Goal: Task Accomplishment & Management: Complete application form

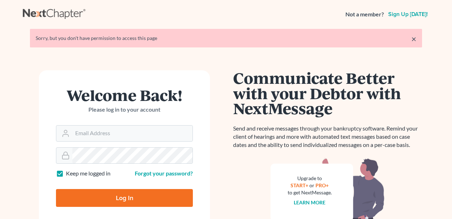
click at [110, 133] on input "Email Address" at bounding box center [132, 133] width 120 height 16
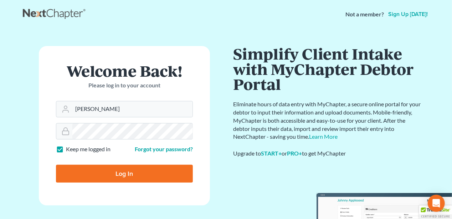
type input "[PERSON_NAME][EMAIL_ADDRESS][DOMAIN_NAME]"
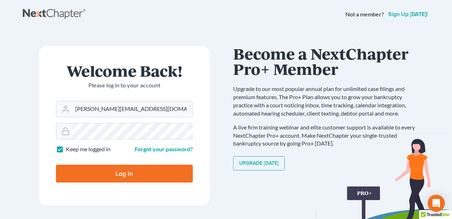
click at [56, 165] on input "Log In" at bounding box center [124, 174] width 137 height 18
type input "Thinking..."
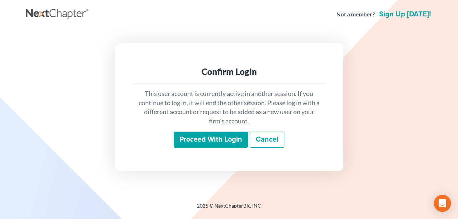
click at [205, 143] on input "Proceed with login" at bounding box center [211, 139] width 74 height 16
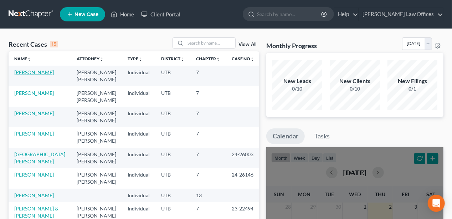
click at [45, 71] on link "[PERSON_NAME]" at bounding box center [34, 72] width 40 height 6
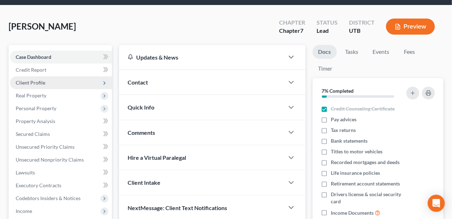
scroll to position [36, 0]
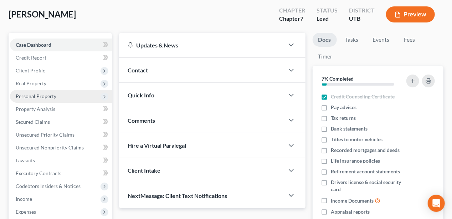
click at [34, 98] on span "Personal Property" at bounding box center [36, 96] width 41 height 6
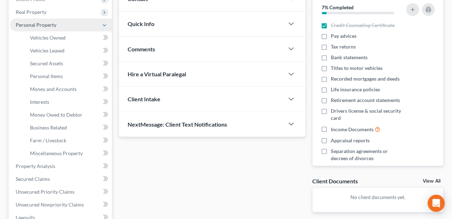
scroll to position [143, 0]
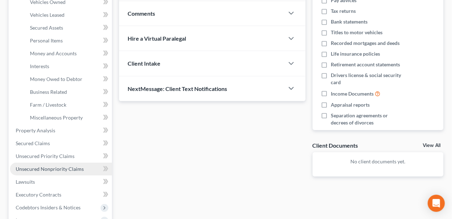
click at [41, 171] on span "Unsecured Nonpriority Claims" at bounding box center [50, 169] width 68 height 6
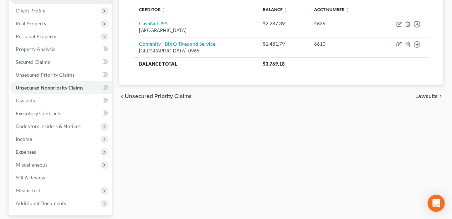
scroll to position [107, 0]
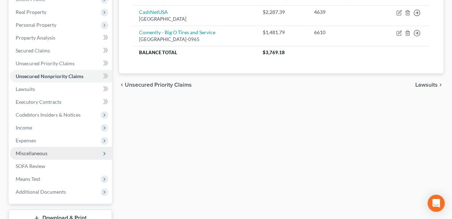
click at [29, 153] on span "Miscellaneous" at bounding box center [32, 153] width 32 height 6
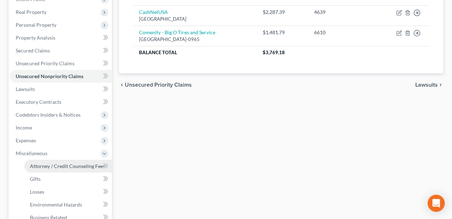
click at [77, 164] on span "Attorney / Credit Counseling Fees" at bounding box center [67, 166] width 75 height 6
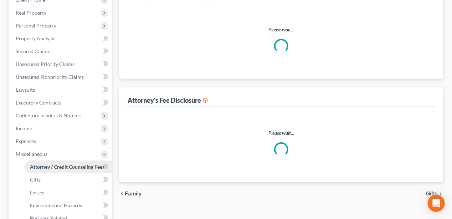
scroll to position [35, 0]
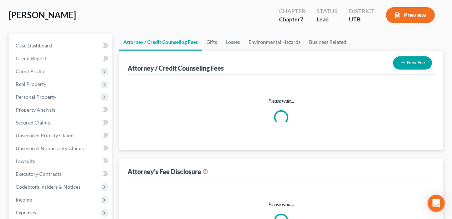
select select "0"
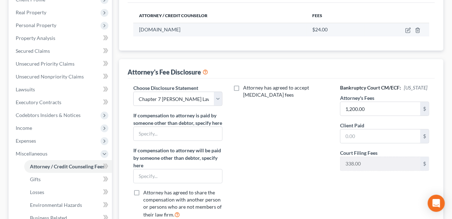
scroll to position [107, 0]
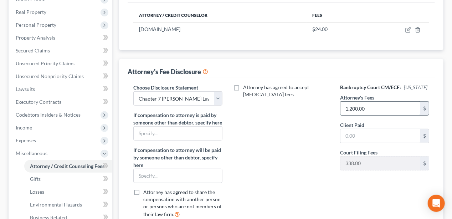
click at [349, 105] on input "1,200.00" at bounding box center [380, 109] width 80 height 14
click at [307, 147] on div "Attorney has agreed to accept [MEDICAL_DATA] fees" at bounding box center [280, 154] width 103 height 140
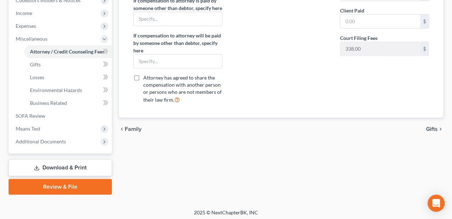
scroll to position [223, 0]
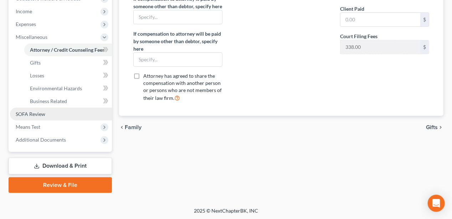
click at [22, 113] on span "SOFA Review" at bounding box center [31, 114] width 30 height 6
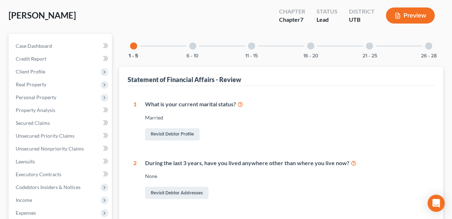
scroll to position [34, 0]
click at [194, 46] on div at bounding box center [192, 46] width 7 height 7
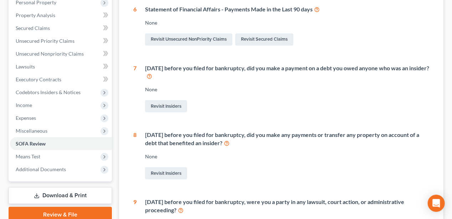
scroll to position [141, 0]
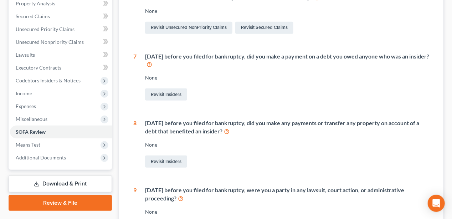
click at [294, 81] on div "[DATE] before you filed for bankruptcy, did you make a payment on a debt you ow…" at bounding box center [282, 77] width 293 height 50
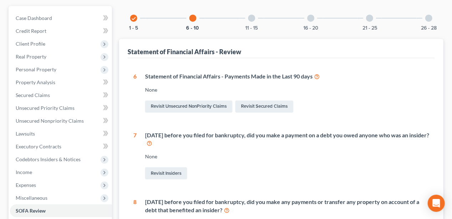
scroll to position [51, 0]
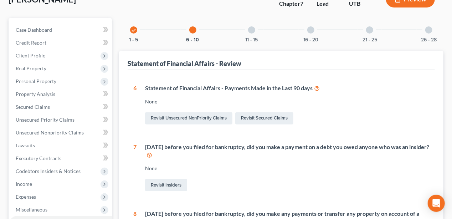
click at [251, 27] on div at bounding box center [251, 29] width 7 height 7
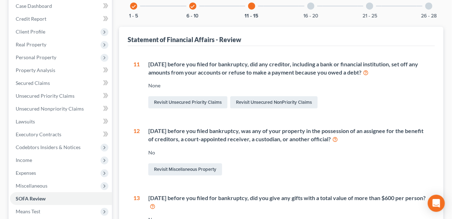
scroll to position [86, 0]
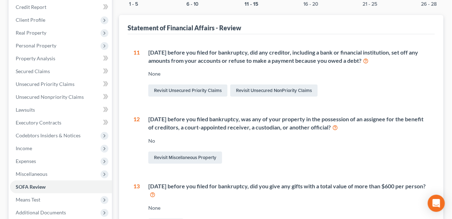
click at [372, 48] on div "[DATE] before you filed for bankruptcy, did any creditor, including a bank or f…" at bounding box center [288, 56] width 281 height 16
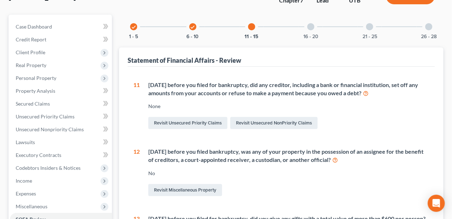
scroll to position [15, 0]
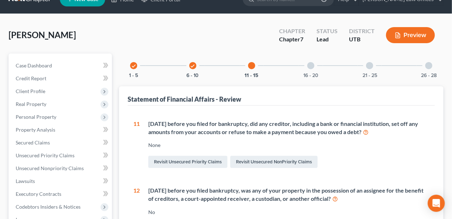
click at [314, 63] on div at bounding box center [310, 65] width 7 height 7
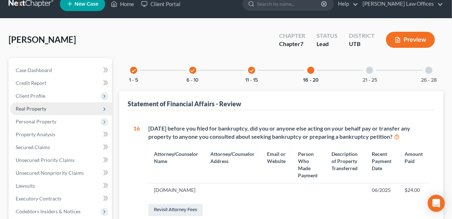
scroll to position [0, 0]
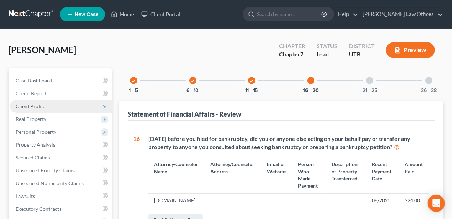
click at [36, 108] on span "Client Profile" at bounding box center [31, 106] width 30 height 6
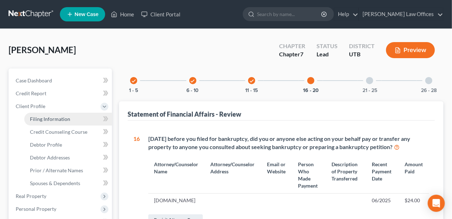
click at [37, 116] on span "Filing Information" at bounding box center [50, 119] width 40 height 6
select select "1"
select select "0"
select select "46"
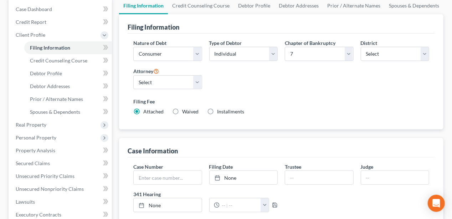
scroll to position [36, 0]
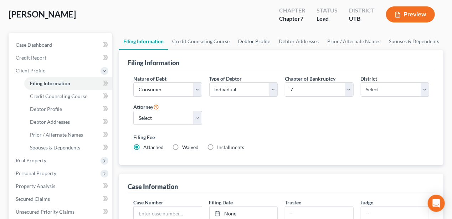
click at [247, 43] on link "Debtor Profile" at bounding box center [254, 41] width 41 height 17
select select "1"
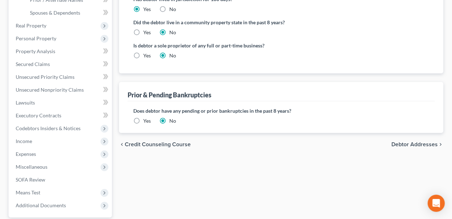
scroll to position [178, 0]
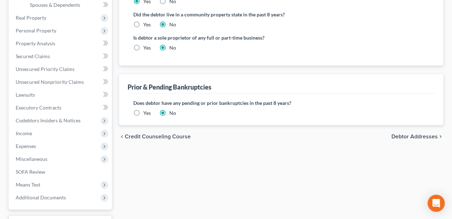
click at [429, 134] on span "Debtor Addresses" at bounding box center [414, 137] width 46 height 6
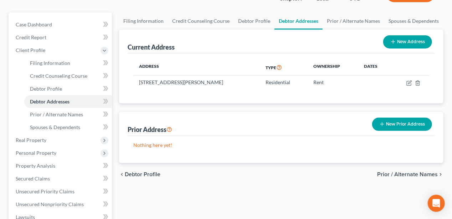
scroll to position [71, 0]
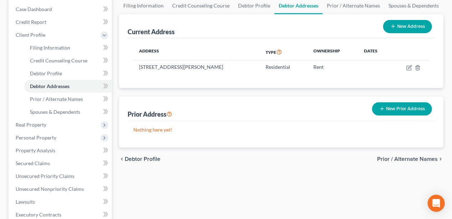
click at [402, 156] on span "Prior / Alternate Names" at bounding box center [407, 159] width 61 height 6
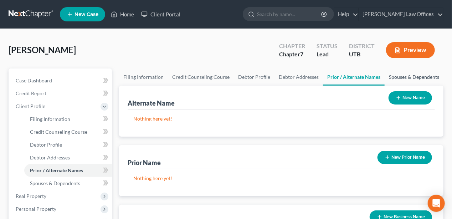
click at [412, 77] on link "Spouses & Dependents" at bounding box center [414, 76] width 59 height 17
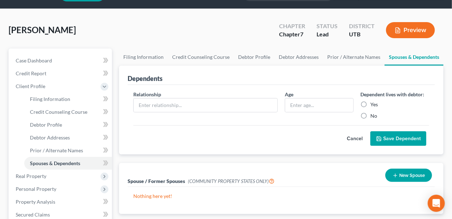
scroll to position [36, 0]
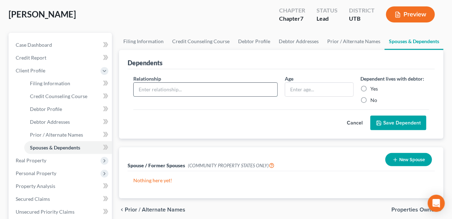
click at [179, 88] on input "text" at bounding box center [206, 90] width 144 height 14
type input "Spouse"
drag, startPoint x: 195, startPoint y: 86, endPoint x: 134, endPoint y: 94, distance: 61.4
click at [134, 94] on input "Spouse" at bounding box center [206, 90] width 144 height 14
click at [391, 161] on button "New Spouse" at bounding box center [408, 159] width 47 height 13
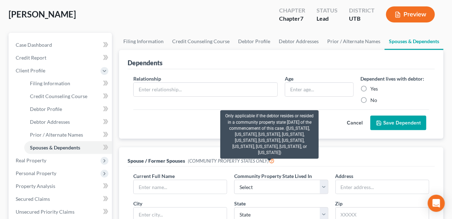
click at [270, 161] on icon at bounding box center [272, 160] width 6 height 7
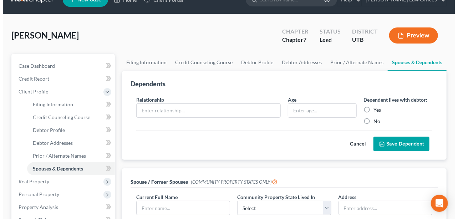
scroll to position [0, 0]
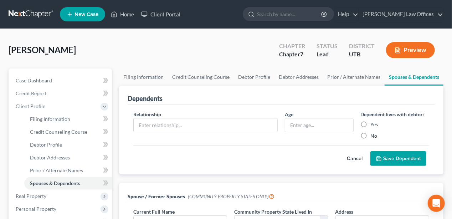
click at [413, 48] on button "Preview" at bounding box center [410, 50] width 49 height 16
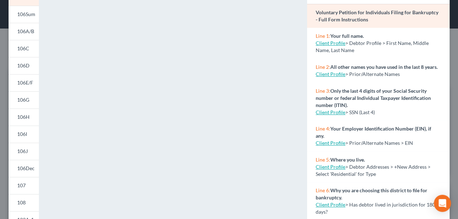
scroll to position [107, 0]
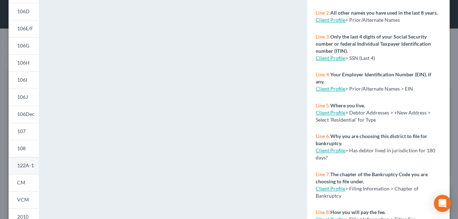
click at [16, 164] on link "122A-1" at bounding box center [24, 165] width 30 height 17
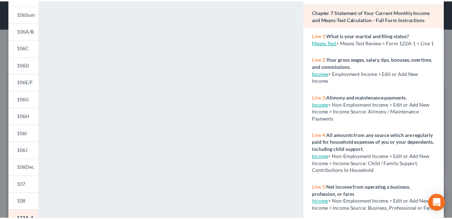
scroll to position [0, 0]
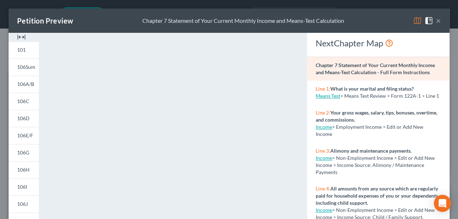
click at [435, 20] on button "×" at bounding box center [437, 20] width 5 height 9
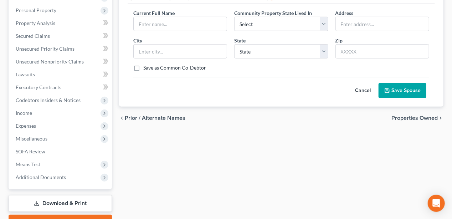
scroll to position [214, 0]
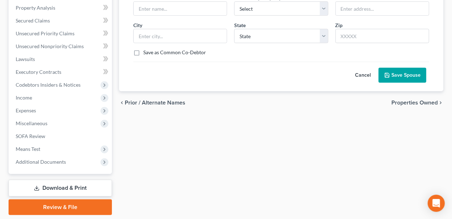
click at [408, 102] on span "Properties Owned" at bounding box center [414, 103] width 46 height 6
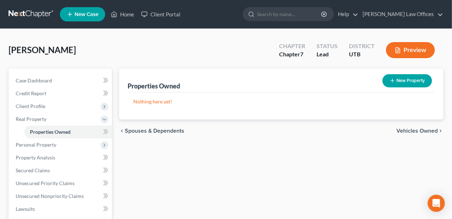
click at [411, 129] on span "Vehicles Owned" at bounding box center [416, 131] width 41 height 6
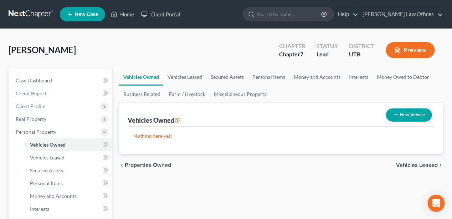
click at [404, 167] on span "Vehicles Leased" at bounding box center [417, 165] width 42 height 6
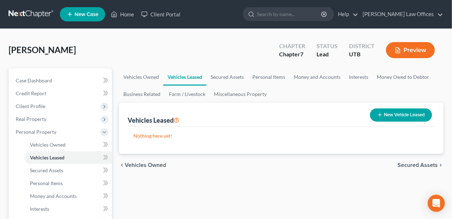
click at [148, 165] on span "Vehicles Owned" at bounding box center [145, 165] width 41 height 6
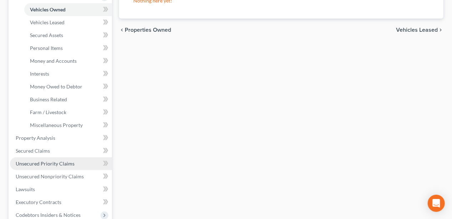
scroll to position [143, 0]
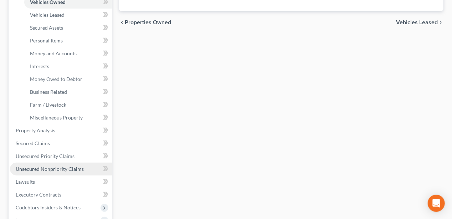
click at [62, 166] on span "Unsecured Nonpriority Claims" at bounding box center [50, 169] width 68 height 6
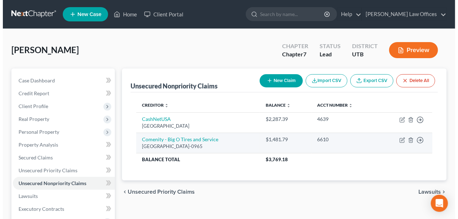
scroll to position [36, 0]
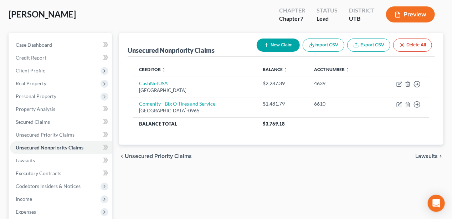
click at [284, 44] on button "New Claim" at bounding box center [278, 44] width 43 height 13
select select "0"
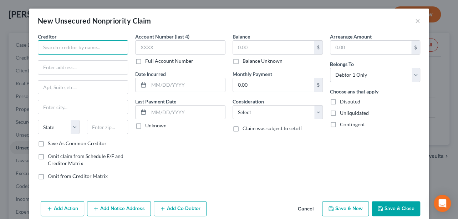
click at [67, 44] on input "text" at bounding box center [83, 47] width 90 height 14
type input "SYNCB/Amazon PLCC"
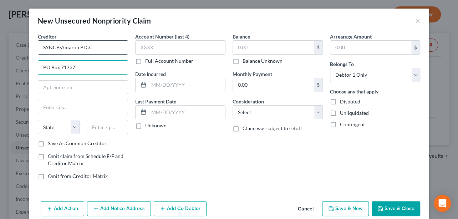
type input "PO Box 71737"
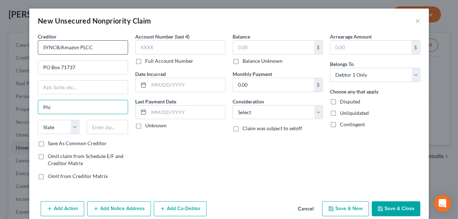
type input "[GEOGRAPHIC_DATA]"
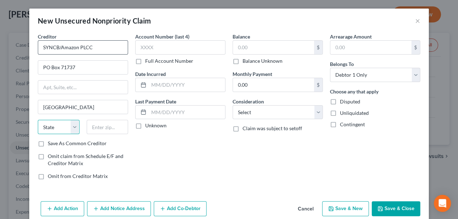
select select "39"
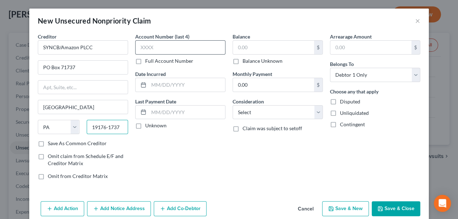
type input "19176-1737"
click at [166, 45] on input "text" at bounding box center [180, 47] width 90 height 14
type input "9055"
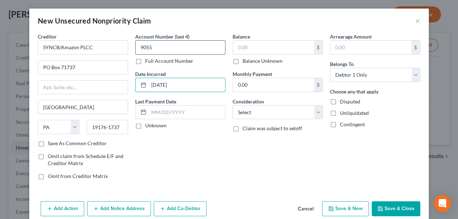
type input "[DATE]"
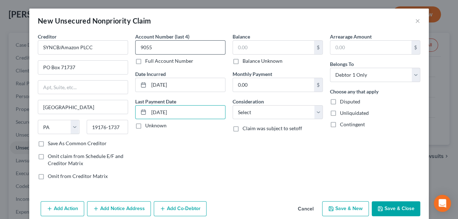
type input "[DATE]"
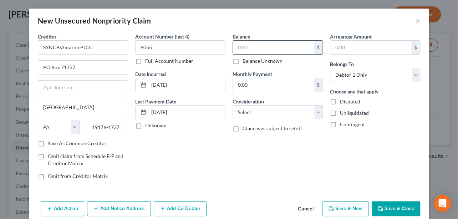
click at [246, 50] on input "text" at bounding box center [273, 48] width 81 height 14
type input "888.00"
drag, startPoint x: 233, startPoint y: 127, endPoint x: 298, endPoint y: 113, distance: 66.5
click at [242, 127] on label "Claim was subject to setoff" at bounding box center [272, 128] width 60 height 7
click at [245, 127] on input "Claim was subject to setoff" at bounding box center [247, 127] width 5 height 5
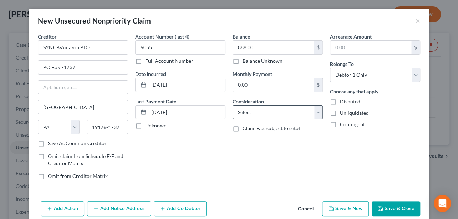
checkbox input "true"
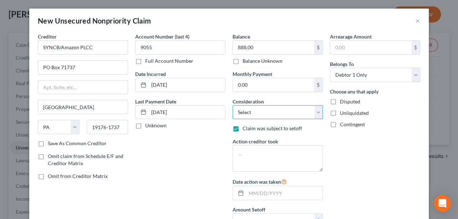
click at [294, 112] on select "Select Cable / Satellite Services Collection Agency Credit Card Debt Debt Couns…" at bounding box center [277, 112] width 90 height 14
select select "2"
click at [232, 105] on select "Select Cable / Satellite Services Collection Agency Credit Card Debt Debt Couns…" at bounding box center [277, 112] width 90 height 14
click at [191, 176] on div "Account Number (last 4) 9055 Full Account Number Date Incurred [DATE] Last Paym…" at bounding box center [179, 133] width 97 height 200
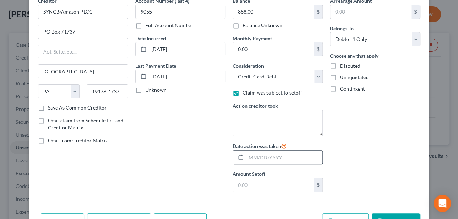
click at [274, 158] on input "text" at bounding box center [284, 157] width 76 height 14
type input "[DATE]"
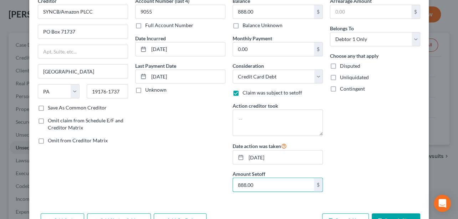
type input "888.00"
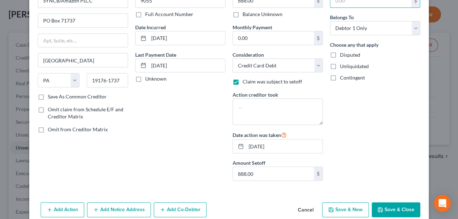
scroll to position [57, 0]
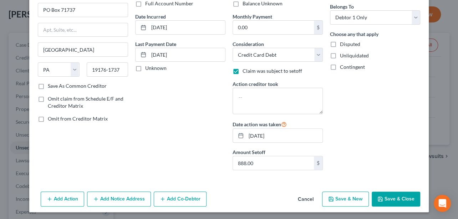
click at [394, 200] on button "Save & Close" at bounding box center [395, 198] width 48 height 15
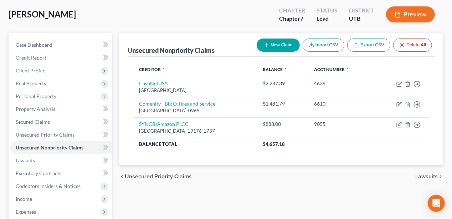
click at [280, 46] on button "New Claim" at bounding box center [278, 44] width 43 height 13
select select "0"
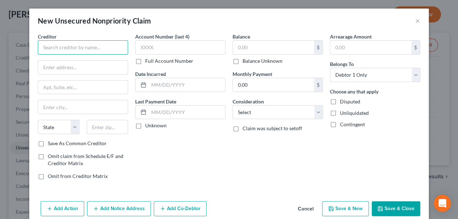
click at [91, 44] on input "text" at bounding box center [83, 47] width 90 height 14
type input "Portfolio Recovery Associates"
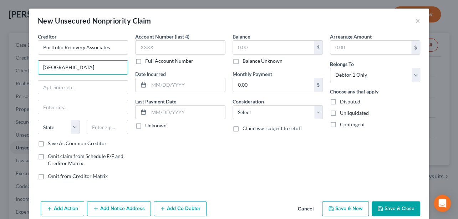
type input "[GEOGRAPHIC_DATA]"
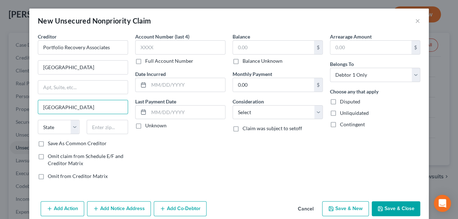
type input "[GEOGRAPHIC_DATA]"
select select "48"
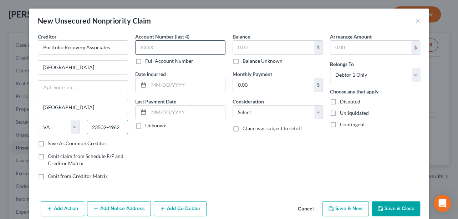
type input "23502-4962"
click at [145, 48] on input "text" at bounding box center [180, 47] width 90 height 14
type input "4970"
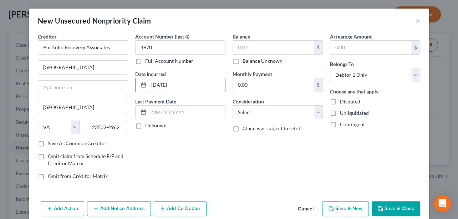
type input "[DATE]"
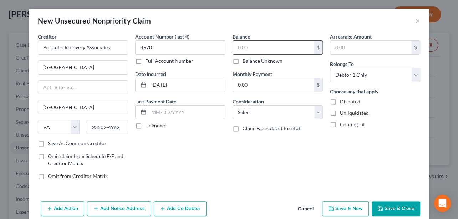
click at [242, 43] on input "text" at bounding box center [273, 48] width 81 height 14
type input "2,254.00"
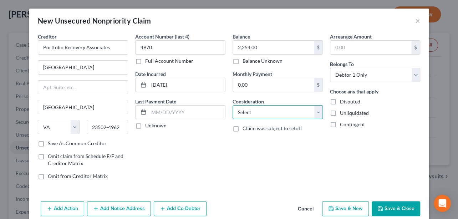
click at [246, 112] on select "Select Cable / Satellite Services Collection Agency Credit Card Debt Debt Couns…" at bounding box center [277, 112] width 90 height 14
select select "1"
click at [232, 105] on select "Select Cable / Satellite Services Collection Agency Credit Card Debt Debt Couns…" at bounding box center [277, 112] width 90 height 14
click at [343, 205] on button "Save & New" at bounding box center [345, 208] width 47 height 15
select select "0"
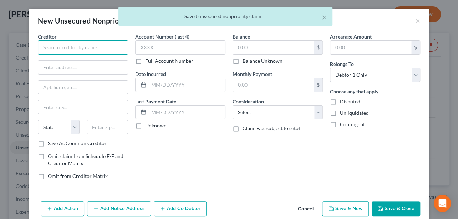
click at [82, 46] on input "text" at bounding box center [83, 47] width 90 height 14
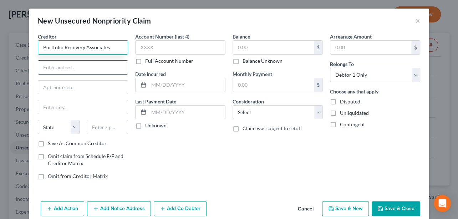
type input "Portfolio Recovery Associates"
drag, startPoint x: 67, startPoint y: 68, endPoint x: 289, endPoint y: 30, distance: 225.3
click at [67, 68] on input "text" at bounding box center [82, 68] width 89 height 14
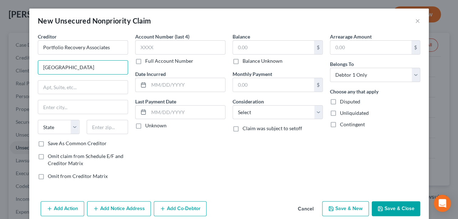
type input "[GEOGRAPHIC_DATA]"
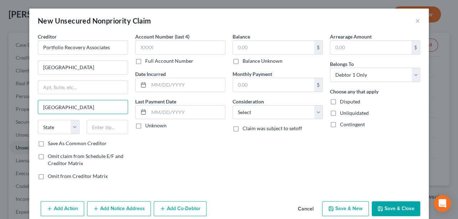
type input "[GEOGRAPHIC_DATA]"
select select "48"
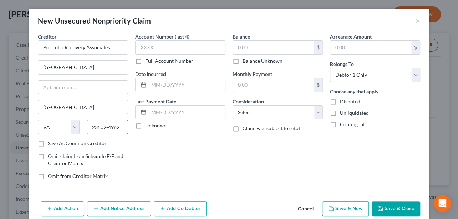
type input "23502-4962"
click at [151, 46] on input "text" at bounding box center [180, 47] width 90 height 14
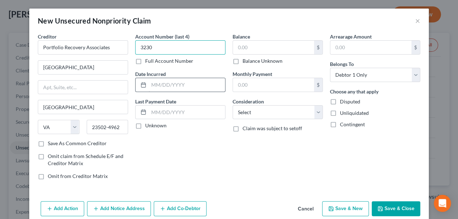
type input "3230"
click at [166, 81] on input "text" at bounding box center [187, 85] width 76 height 14
type input "06/17/20225"
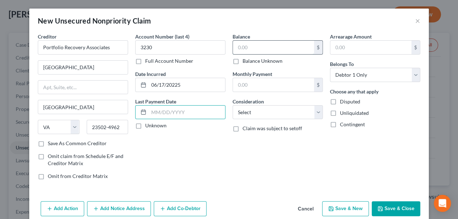
click at [250, 41] on input "text" at bounding box center [273, 48] width 81 height 14
type input "2,254.00"
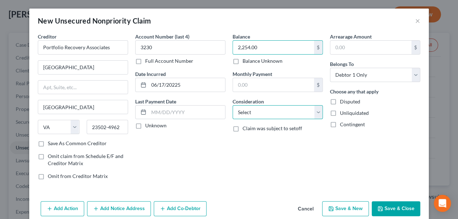
click at [279, 116] on select "Select Cable / Satellite Services Collection Agency Credit Card Debt Debt Couns…" at bounding box center [277, 112] width 90 height 14
select select "14"
click at [232, 105] on select "Select Cable / Satellite Services Collection Agency Credit Card Debt Debt Couns…" at bounding box center [277, 112] width 90 height 14
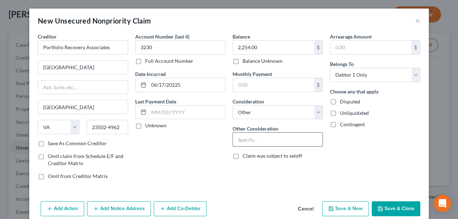
click at [252, 136] on input "text" at bounding box center [277, 140] width 89 height 14
type input "Debt Buyer Account"
click at [363, 158] on div "Arrearage Amount $ Belongs To * Select Debtor 1 Only Debtor 2 Only Debtor 1 And…" at bounding box center [374, 109] width 97 height 153
click at [388, 206] on button "Save & Close" at bounding box center [395, 208] width 48 height 15
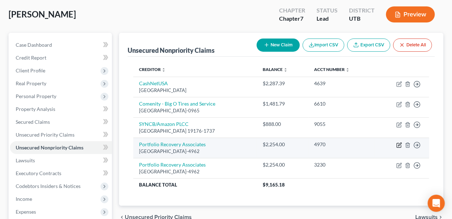
click at [401, 144] on icon "button" at bounding box center [399, 145] width 6 height 6
select select "48"
select select "1"
select select "0"
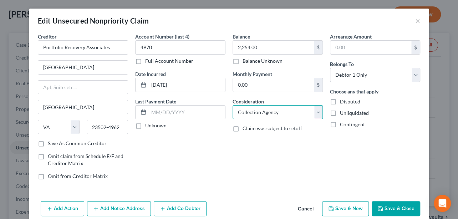
click at [293, 110] on select "Select Cable / Satellite Services Collection Agency Credit Card Debt Debt Couns…" at bounding box center [277, 112] width 90 height 14
select select "14"
click at [232, 105] on select "Select Cable / Satellite Services Collection Agency Credit Card Debt Debt Couns…" at bounding box center [277, 112] width 90 height 14
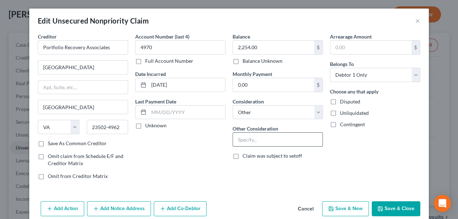
click at [251, 138] on input "text" at bounding box center [277, 140] width 89 height 14
type input "Debt Buyer Account"
click at [377, 204] on button "Save & Close" at bounding box center [395, 208] width 48 height 15
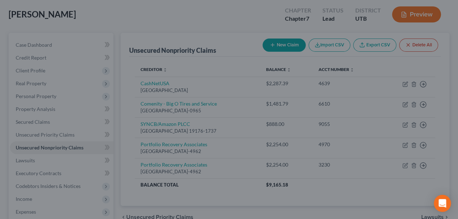
type input "0"
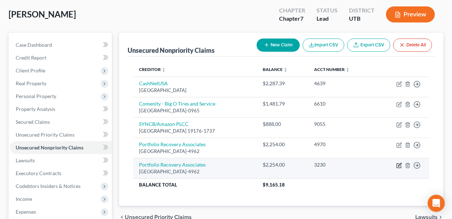
click at [399, 163] on icon "button" at bounding box center [399, 166] width 6 height 6
select select "48"
select select "14"
select select "0"
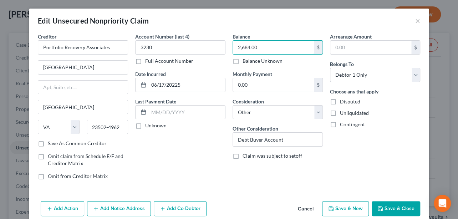
type input "2,684.00"
click at [404, 207] on button "Save & Close" at bounding box center [395, 208] width 48 height 15
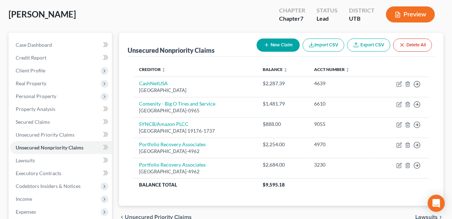
click at [264, 47] on icon "button" at bounding box center [267, 45] width 6 height 6
select select "0"
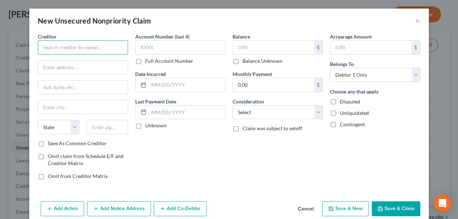
click at [64, 47] on input "text" at bounding box center [83, 47] width 90 height 14
type input "Capital One Bank USA NA"
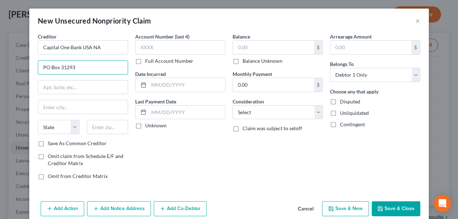
type input "PO Box 31293"
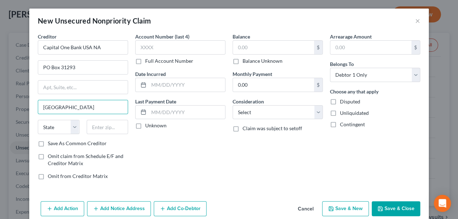
type input "[GEOGRAPHIC_DATA]"
select select "46"
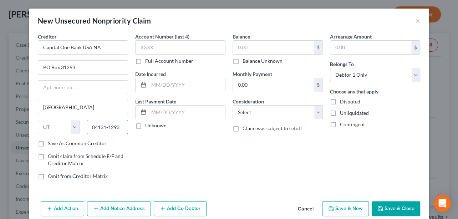
type input "84131-1293"
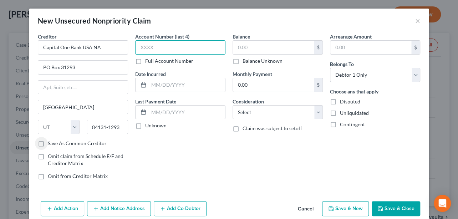
click at [139, 45] on input "text" at bounding box center [180, 47] width 90 height 14
type input "7287"
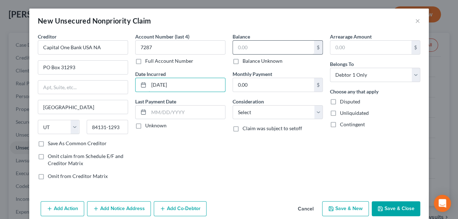
type input "[DATE]"
click at [254, 44] on input "text" at bounding box center [273, 48] width 81 height 14
type input "1,909.00"
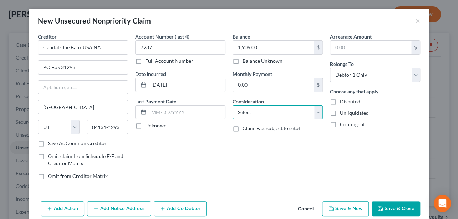
click at [256, 115] on select "Select Cable / Satellite Services Collection Agency Credit Card Debt Debt Couns…" at bounding box center [277, 112] width 90 height 14
select select "2"
click at [232, 105] on select "Select Cable / Satellite Services Collection Agency Credit Card Debt Debt Couns…" at bounding box center [277, 112] width 90 height 14
click at [229, 144] on div "Balance 1,909.00 $ Balance Unknown Balance Undetermined 1,909.00 $ Balance Unkn…" at bounding box center [277, 109] width 97 height 153
click at [167, 110] on input "text" at bounding box center [187, 112] width 76 height 14
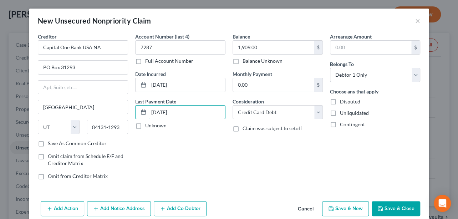
type input "[DATE]"
click at [396, 204] on button "Save & Close" at bounding box center [395, 208] width 48 height 15
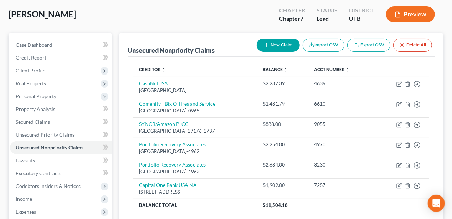
click at [278, 45] on button "New Claim" at bounding box center [278, 44] width 43 height 13
select select "0"
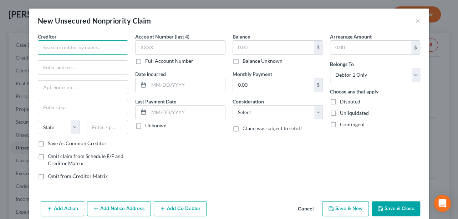
click at [81, 49] on input "text" at bounding box center [83, 47] width 90 height 14
type input "Citicards CBNA"
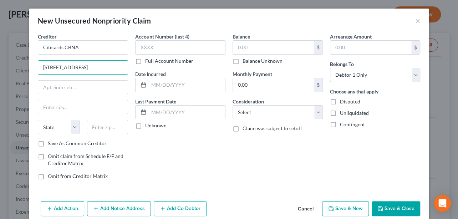
type input "[STREET_ADDRESS]"
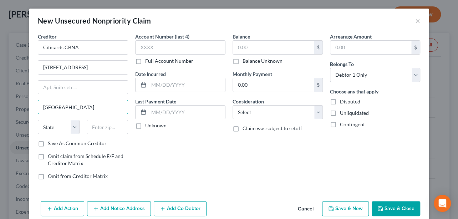
type input "[GEOGRAPHIC_DATA]"
select select "43"
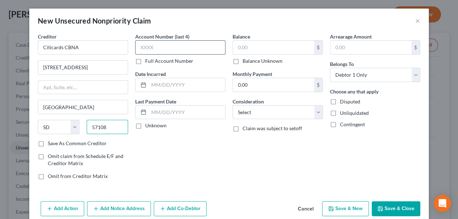
type input "57108"
click at [177, 49] on input "text" at bounding box center [180, 47] width 90 height 14
type input "5079"
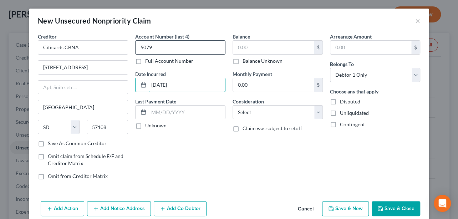
type input "[DATE]"
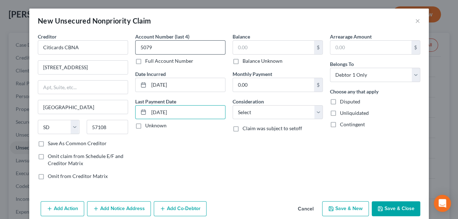
type input "[DATE]"
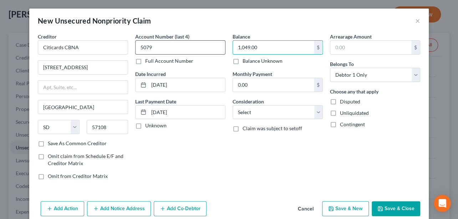
type input "1,049.00"
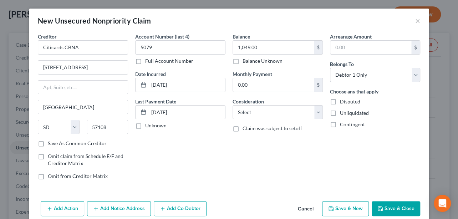
click at [281, 119] on div "Balance 1,049.00 $ Balance Unknown Balance Undetermined 1,049.00 $ Balance Unkn…" at bounding box center [277, 109] width 97 height 153
click at [244, 110] on select "Select Cable / Satellite Services Collection Agency Credit Card Debt Debt Couns…" at bounding box center [277, 112] width 90 height 14
select select "2"
click at [232, 105] on select "Select Cable / Satellite Services Collection Agency Credit Card Debt Debt Couns…" at bounding box center [277, 112] width 90 height 14
click at [242, 129] on label "Claim was subject to setoff" at bounding box center [272, 128] width 60 height 7
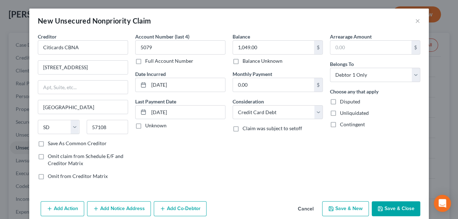
click at [245, 129] on input "Claim was subject to setoff" at bounding box center [247, 127] width 5 height 5
checkbox input "true"
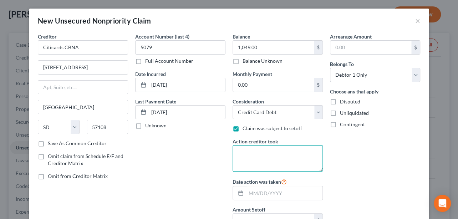
click at [248, 152] on textarea at bounding box center [277, 158] width 90 height 26
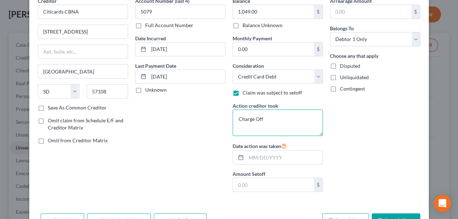
type textarea "Charge Off"
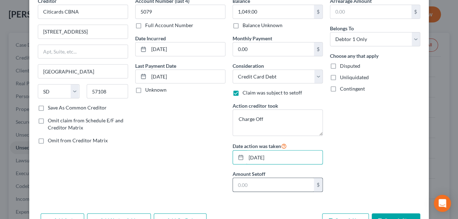
type input "[DATE]"
click at [260, 190] on input "text" at bounding box center [273, 185] width 81 height 14
type input "1,049.00"
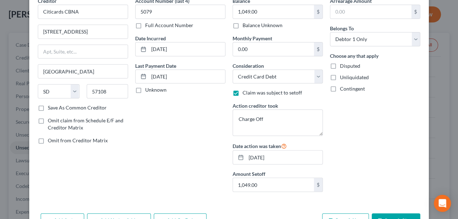
click at [439, 134] on div "New Unsecured Nonpriority Claim × Creditor * Citicards CBNA 5800 South Corporat…" at bounding box center [229, 109] width 458 height 219
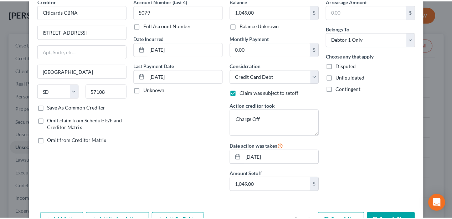
scroll to position [57, 0]
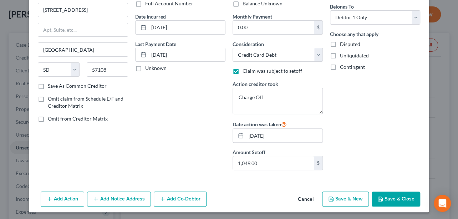
click at [381, 196] on button "Save & Close" at bounding box center [395, 198] width 48 height 15
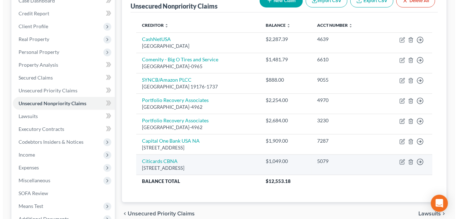
scroll to position [36, 0]
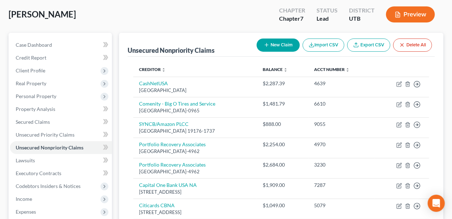
click at [281, 45] on button "New Claim" at bounding box center [278, 44] width 43 height 13
select select "0"
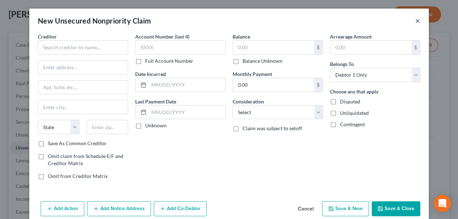
drag, startPoint x: 415, startPoint y: 20, endPoint x: 412, endPoint y: 25, distance: 5.3
click at [416, 21] on button "×" at bounding box center [417, 20] width 5 height 9
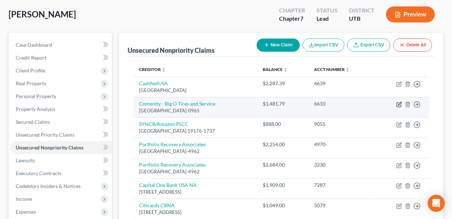
click at [399, 103] on icon "button" at bounding box center [399, 103] width 3 height 3
select select "45"
select select "2"
select select "0"
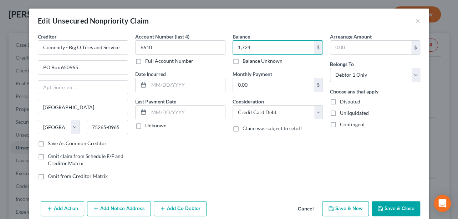
type input "1,724"
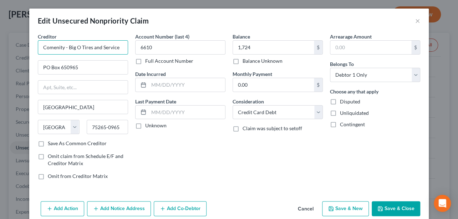
drag, startPoint x: 117, startPoint y: 46, endPoint x: 78, endPoint y: 50, distance: 39.4
click at [80, 49] on input "Comenity - Big O Tires and Service" at bounding box center [83, 47] width 90 height 14
click at [66, 48] on input "Comenity - Big O Tires and Service" at bounding box center [83, 47] width 90 height 14
click at [158, 82] on input "text" at bounding box center [187, 85] width 76 height 14
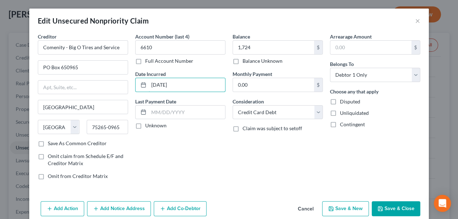
type input "[DATE]"
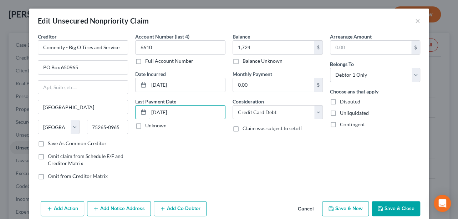
type input "[DATE]"
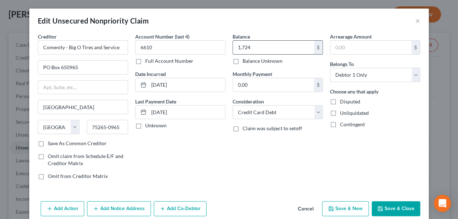
click at [261, 48] on input "1,724" at bounding box center [273, 48] width 81 height 14
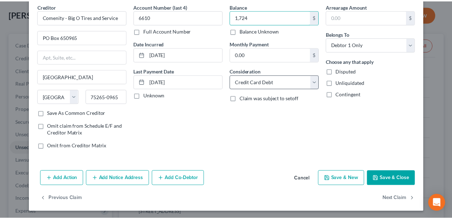
scroll to position [30, 0]
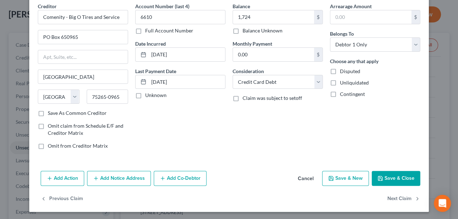
click at [405, 176] on button "Save & Close" at bounding box center [395, 178] width 48 height 15
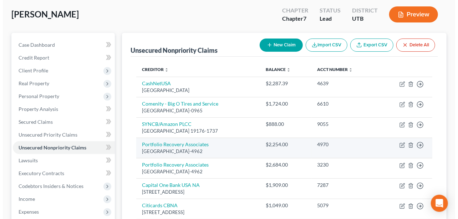
scroll to position [71, 0]
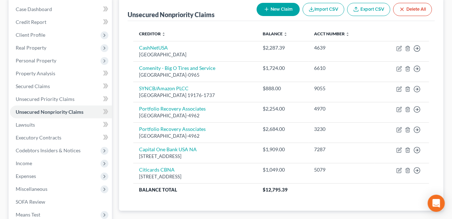
click at [277, 8] on button "New Claim" at bounding box center [278, 9] width 43 height 13
select select "0"
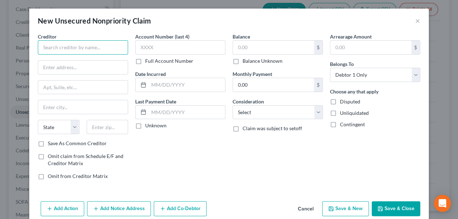
click at [71, 48] on input "text" at bounding box center [83, 47] width 90 height 14
type input "Credit One Bank"
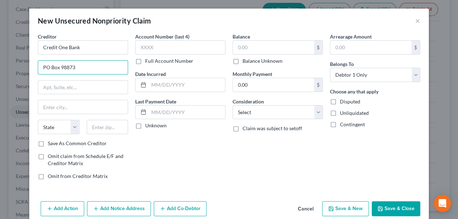
type input "PO Box 98873"
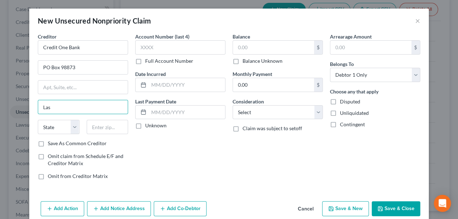
type input "[GEOGRAPHIC_DATA]"
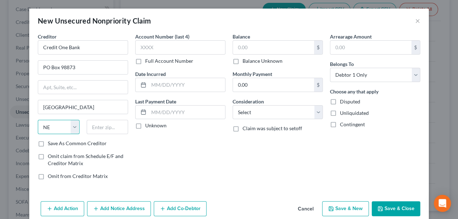
select select "31"
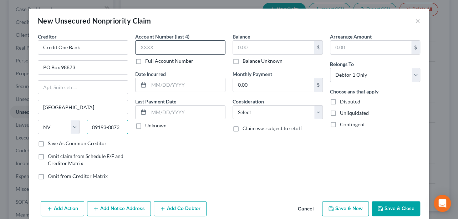
type input "89193-8873"
click at [144, 45] on input "text" at bounding box center [180, 47] width 90 height 14
type input "3230"
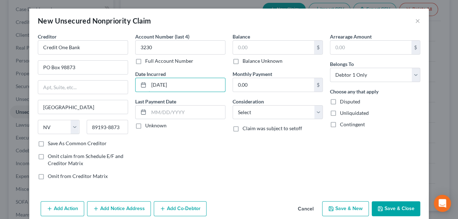
type input "[DATE]"
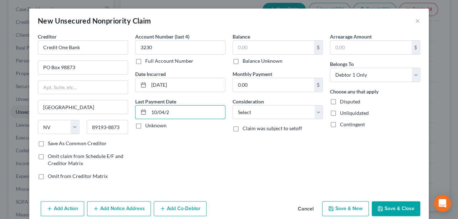
type input "[DATE]"
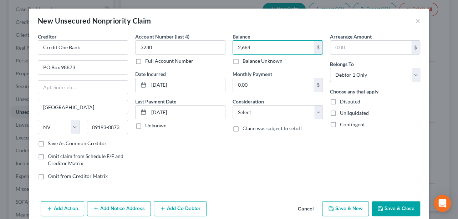
type input "2,684"
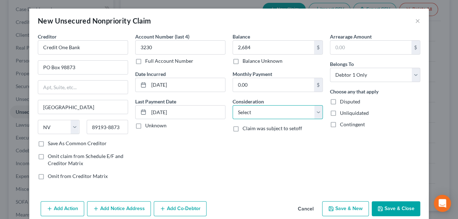
click at [253, 117] on select "Select Cable / Satellite Services Collection Agency Credit Card Debt Debt Couns…" at bounding box center [277, 112] width 90 height 14
select select "2"
click at [232, 105] on select "Select Cable / Satellite Services Collection Agency Credit Card Debt Debt Couns…" at bounding box center [277, 112] width 90 height 14
click at [242, 128] on label "Claim was subject to setoff" at bounding box center [272, 128] width 60 height 7
click at [245, 128] on input "Claim was subject to setoff" at bounding box center [247, 127] width 5 height 5
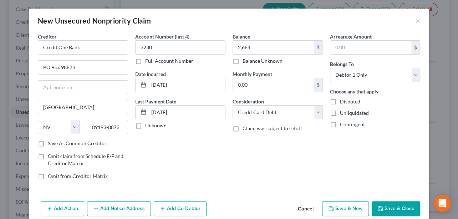
checkbox input "true"
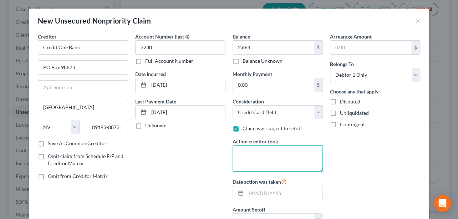
click at [256, 155] on textarea at bounding box center [277, 158] width 90 height 26
type textarea "Charge Off"
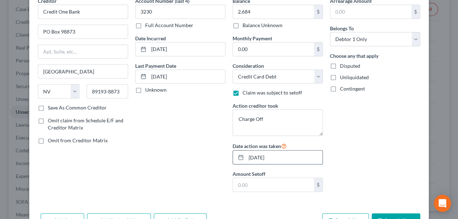
type input "[DATE]"
type input "2,684.00"
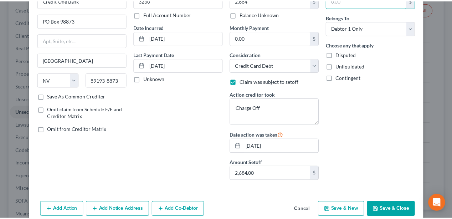
scroll to position [57, 0]
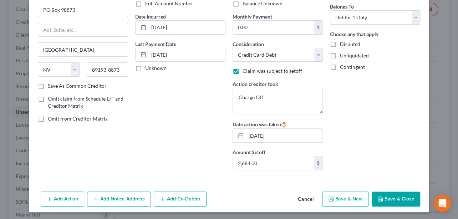
click at [381, 194] on button "Save & Close" at bounding box center [395, 198] width 48 height 15
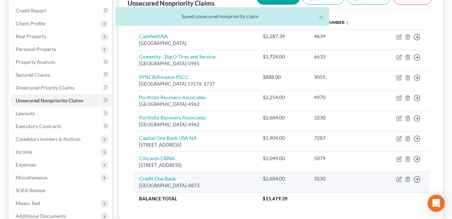
scroll to position [71, 0]
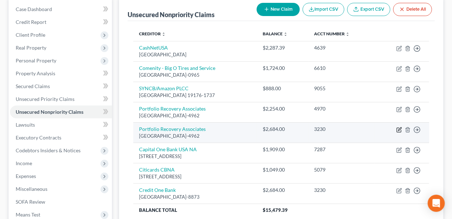
click at [399, 129] on icon "button" at bounding box center [399, 130] width 6 height 6
select select "48"
select select "14"
select select "0"
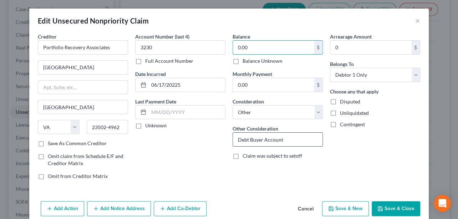
type input "0.00"
click at [270, 139] on input "Debt Buyer Account" at bounding box center [277, 140] width 89 height 14
drag, startPoint x: 295, startPoint y: 138, endPoint x: 226, endPoint y: 135, distance: 69.6
click at [229, 135] on div "Balance 0.00 $ Balance Unknown Balance Undetermined 0.00 $ Balance Unknown Mont…" at bounding box center [277, 109] width 97 height 153
type input "c"
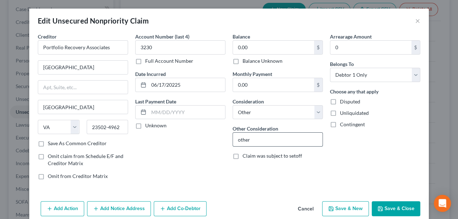
click at [284, 141] on input "other" at bounding box center [277, 140] width 89 height 14
drag, startPoint x: 314, startPoint y: 113, endPoint x: 308, endPoint y: 118, distance: 8.2
click at [314, 113] on select "Select Cable / Satellite Services Collection Agency Credit Card Debt Debt Couns…" at bounding box center [277, 112] width 90 height 14
click at [278, 135] on input "other" at bounding box center [277, 140] width 89 height 14
drag, startPoint x: 271, startPoint y: 137, endPoint x: 177, endPoint y: 211, distance: 119.5
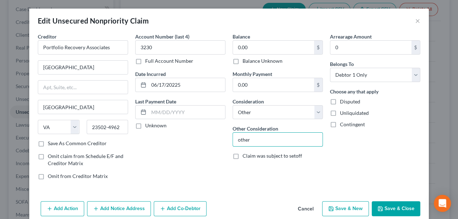
click at [220, 137] on div "Creditor * Portfolio Recovery Associates [GEOGRAPHIC_DATA] [GEOGRAPHIC_DATA] [U…" at bounding box center [228, 109] width 389 height 153
type input "Collections for Credit One Bank"
click at [396, 205] on button "Save & Close" at bounding box center [395, 208] width 48 height 15
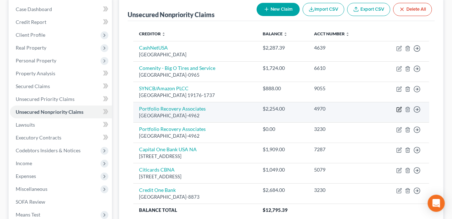
click at [397, 108] on icon "button" at bounding box center [399, 110] width 6 height 6
select select "48"
select select "14"
select select "0"
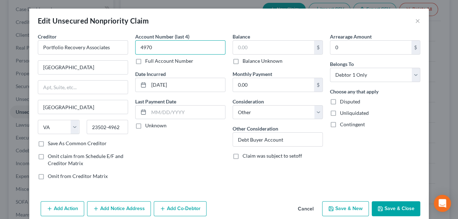
type input "4970"
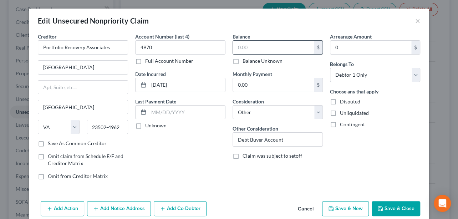
click at [265, 50] on input "text" at bounding box center [273, 48] width 81 height 14
type input "0.00"
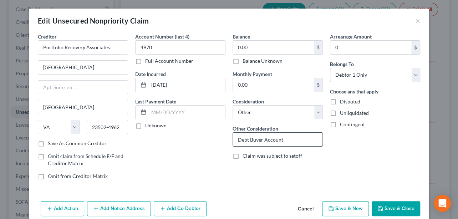
drag, startPoint x: 301, startPoint y: 140, endPoint x: 237, endPoint y: 192, distance: 81.8
click at [233, 141] on input "Debt Buyer Account" at bounding box center [277, 140] width 89 height 14
type input "Collections for Credit One Bank"
click at [401, 205] on button "Save & Close" at bounding box center [395, 208] width 48 height 15
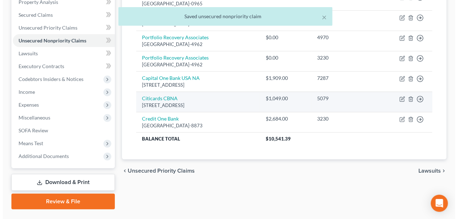
scroll to position [36, 0]
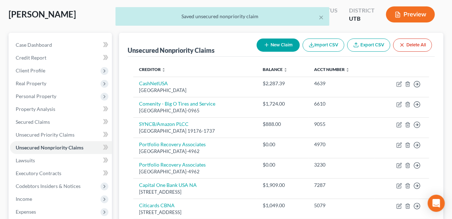
click at [277, 42] on button "New Claim" at bounding box center [278, 44] width 43 height 13
select select "0"
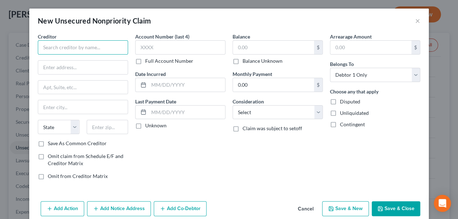
click at [73, 51] on input "text" at bounding box center [83, 47] width 90 height 14
type input "Credit One Bank"
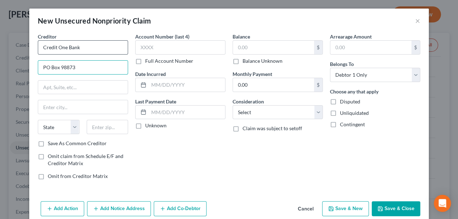
type input "PO Box 98873"
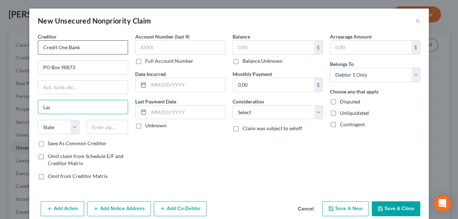
type input "[GEOGRAPHIC_DATA]"
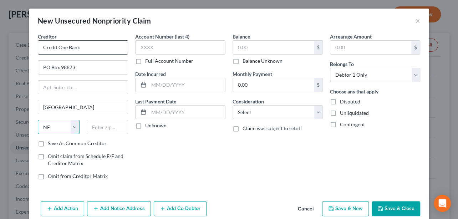
select select "31"
type input "89193-8873"
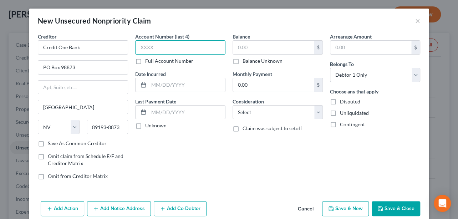
click at [145, 44] on input "text" at bounding box center [180, 47] width 90 height 14
type input "4970"
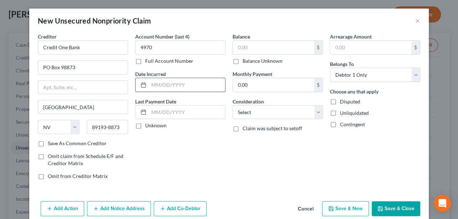
click at [176, 80] on input "text" at bounding box center [187, 85] width 76 height 14
type input "[DATE]"
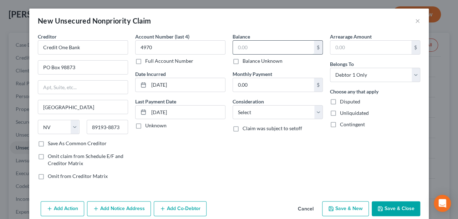
click at [242, 46] on input "text" at bounding box center [273, 48] width 81 height 14
type input "2,254.00"
click at [249, 110] on select "Select Cable / Satellite Services Collection Agency Credit Card Debt Debt Couns…" at bounding box center [277, 112] width 90 height 14
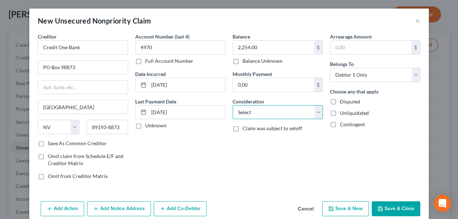
select select "2"
click at [232, 105] on select "Select Cable / Satellite Services Collection Agency Credit Card Debt Debt Couns…" at bounding box center [277, 112] width 90 height 14
click at [301, 158] on div "Balance 2,254.00 $ Balance Unknown Balance Undetermined 2,254.00 $ Balance Unkn…" at bounding box center [277, 109] width 97 height 153
click at [242, 129] on label "Claim was subject to setoff" at bounding box center [272, 128] width 60 height 7
click at [245, 129] on input "Claim was subject to setoff" at bounding box center [247, 127] width 5 height 5
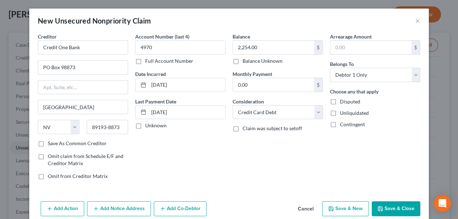
checkbox input "true"
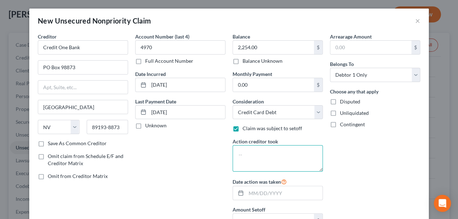
click at [287, 151] on textarea at bounding box center [277, 158] width 90 height 26
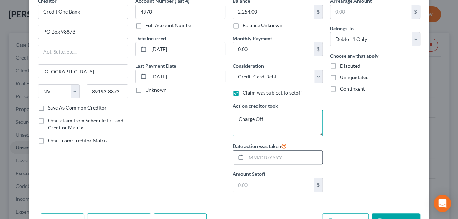
type textarea "Charge Off"
click at [262, 159] on input "text" at bounding box center [284, 157] width 76 height 14
type input "[DATE]"
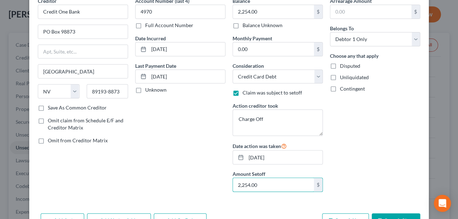
type input "2,254.00"
click at [338, 159] on div "Arrearage Amount $ Belongs To * Select Debtor 1 Only Debtor 2 Only Debtor 1 And…" at bounding box center [374, 97] width 97 height 200
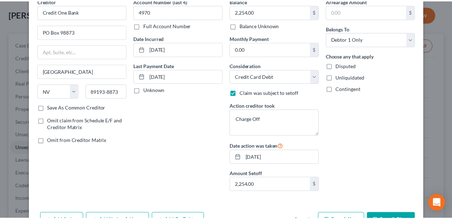
scroll to position [57, 0]
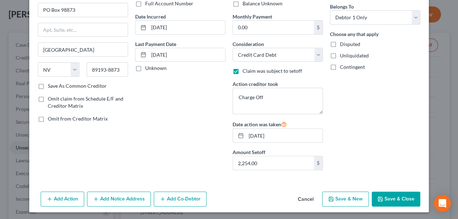
click at [395, 201] on button "Save & Close" at bounding box center [395, 198] width 48 height 15
